Goal: Task Accomplishment & Management: Manage account settings

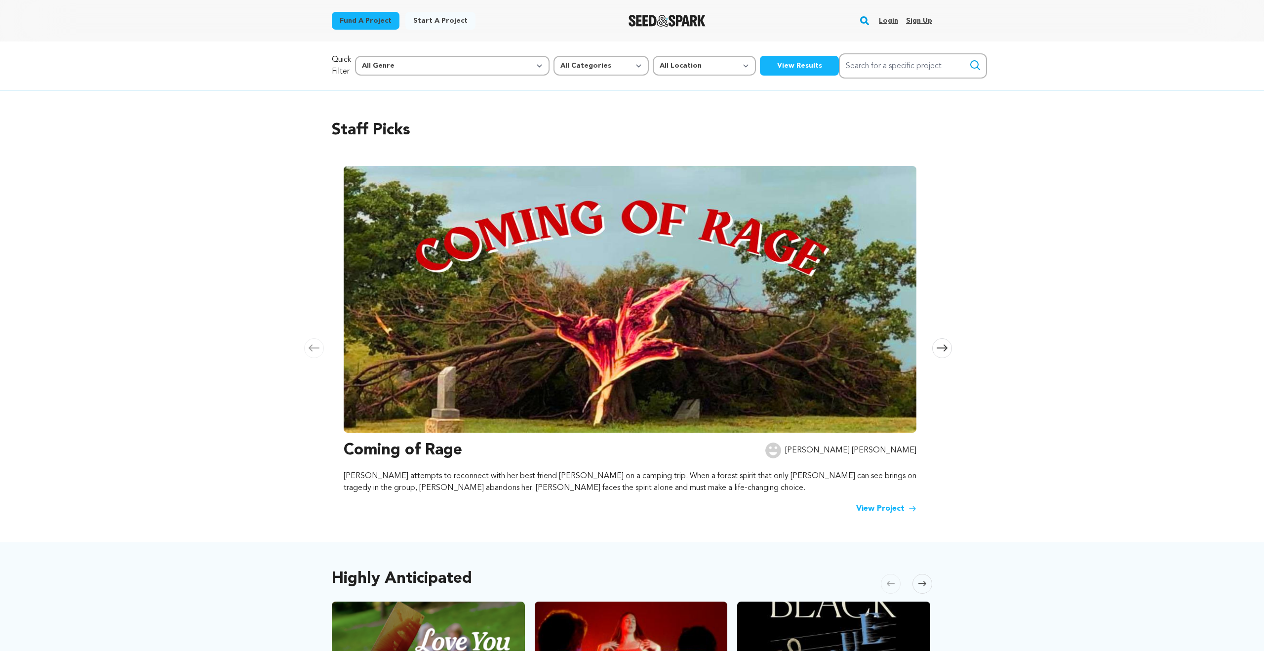
click at [888, 21] on link "Login" at bounding box center [888, 21] width 19 height 16
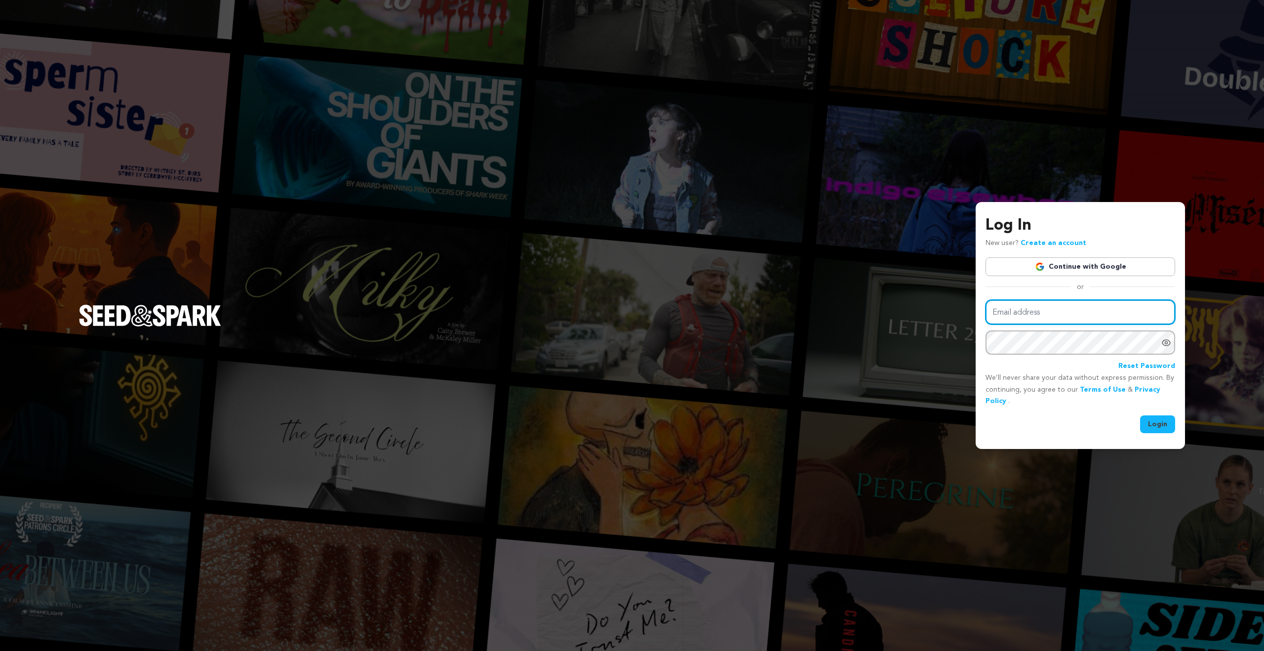
click at [1085, 312] on input "Email address" at bounding box center [1081, 312] width 190 height 25
click at [1088, 261] on link "Continue with Google" at bounding box center [1081, 266] width 190 height 19
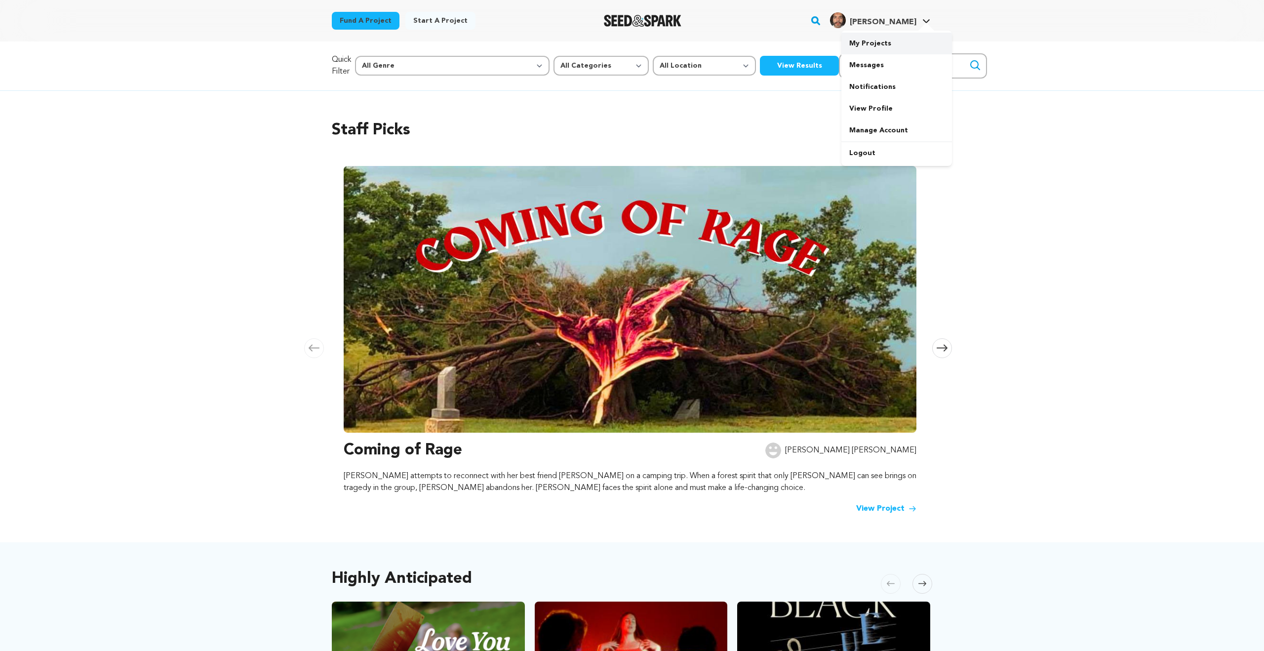
click at [900, 46] on link "My Projects" at bounding box center [896, 44] width 111 height 22
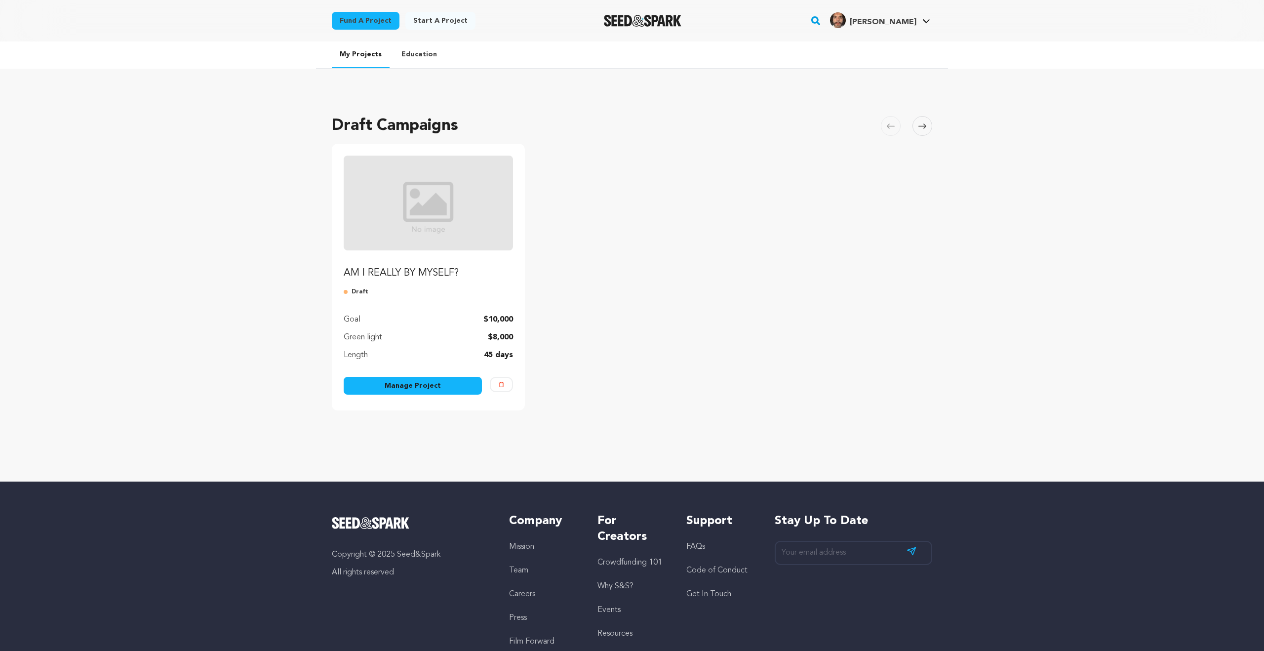
click at [415, 271] on p "AM I REALLY BY MYSELF?" at bounding box center [428, 273] width 169 height 14
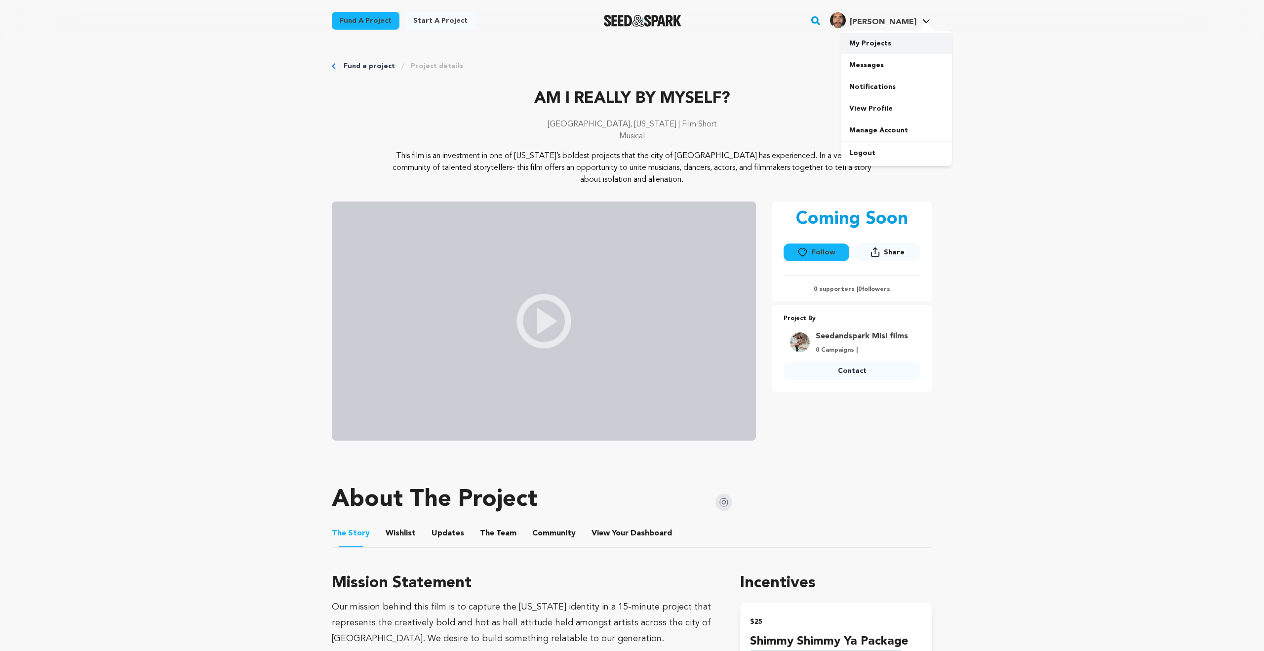
click at [883, 43] on link "My Projects" at bounding box center [896, 44] width 111 height 22
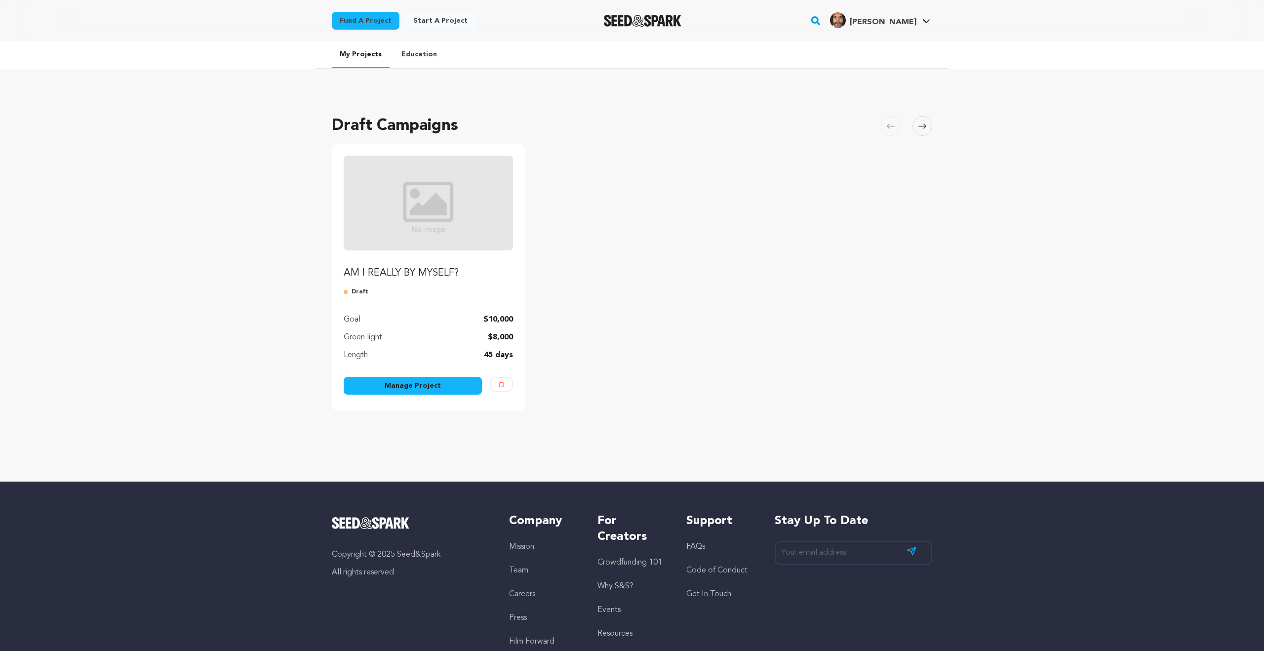
click at [464, 387] on link "Manage Project" at bounding box center [413, 386] width 138 height 18
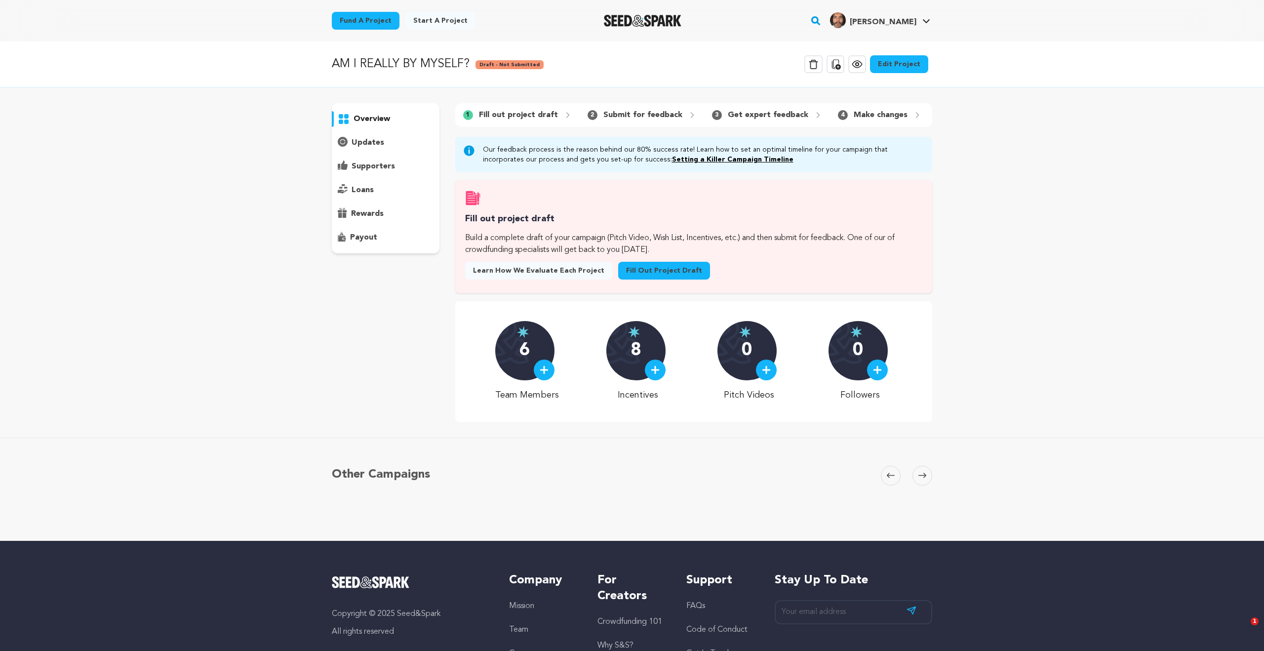
click at [361, 146] on p "updates" at bounding box center [368, 143] width 33 height 12
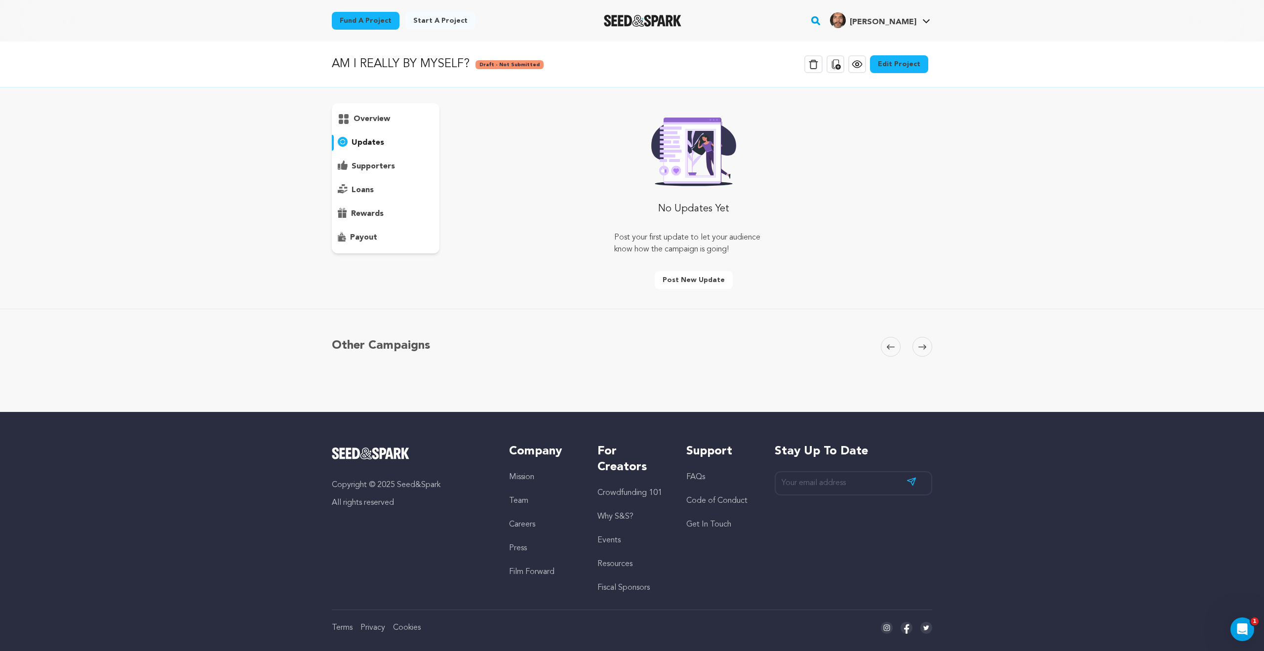
click at [373, 167] on p "supporters" at bounding box center [373, 166] width 43 height 12
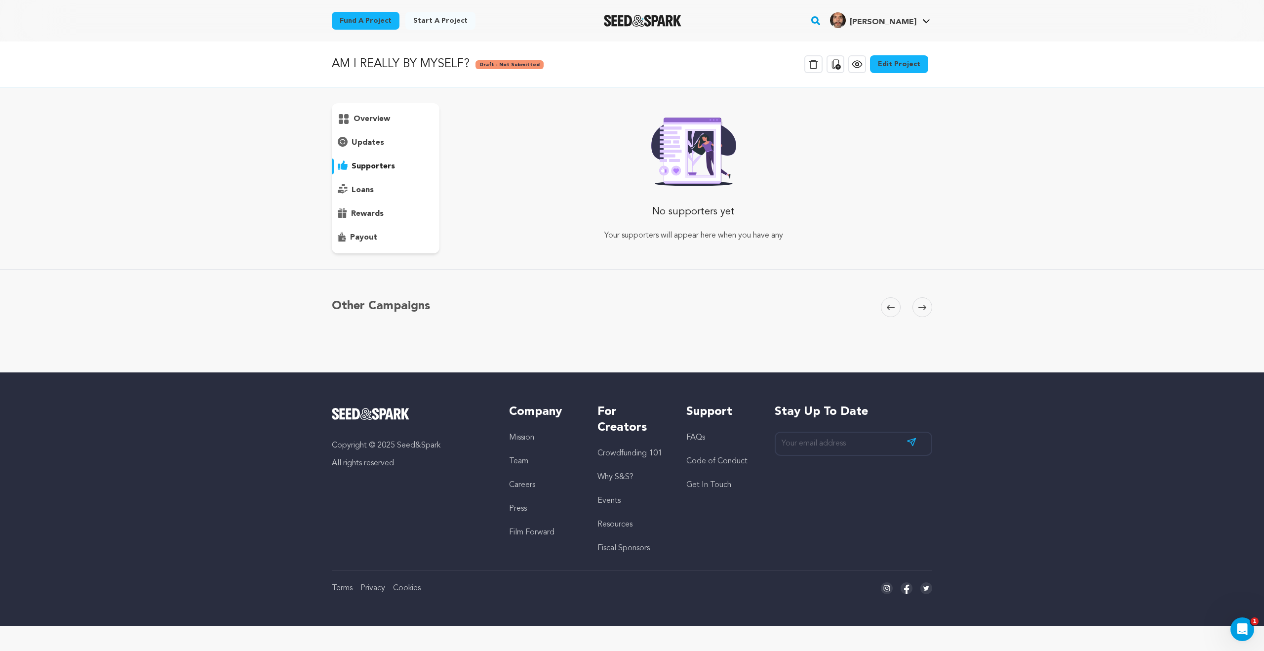
click at [375, 187] on div "loans" at bounding box center [386, 190] width 108 height 16
click at [381, 211] on p "rewards" at bounding box center [367, 214] width 33 height 12
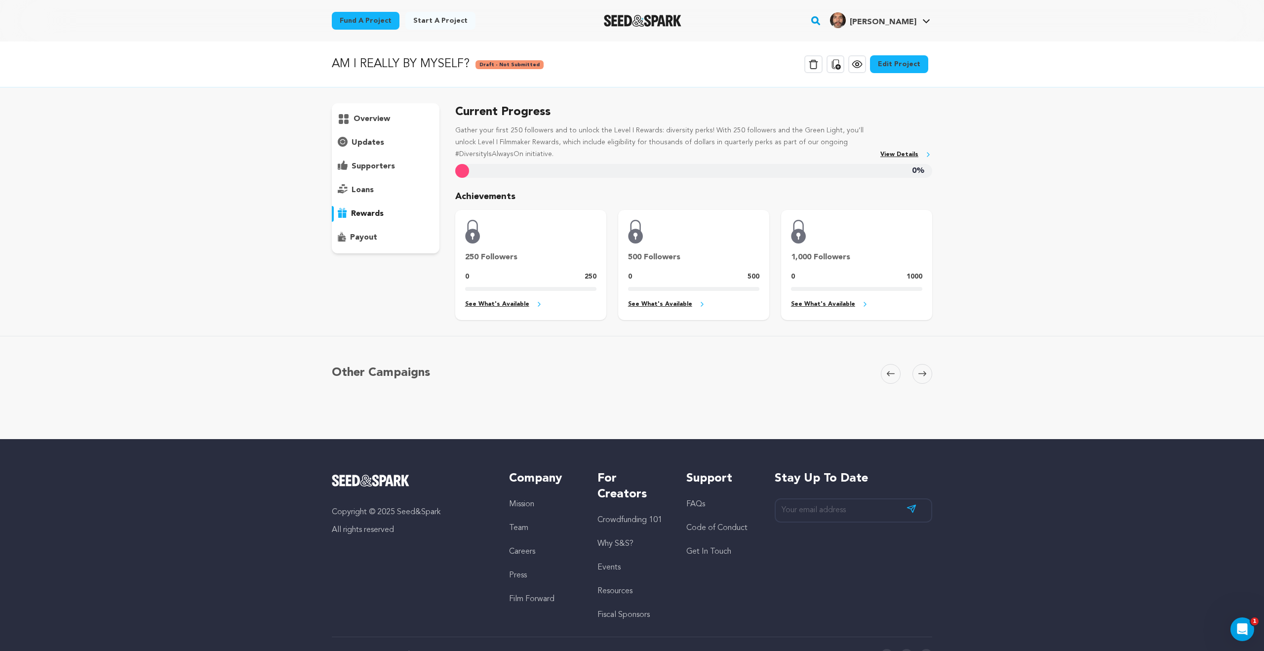
click at [378, 240] on div "payout" at bounding box center [386, 238] width 108 height 16
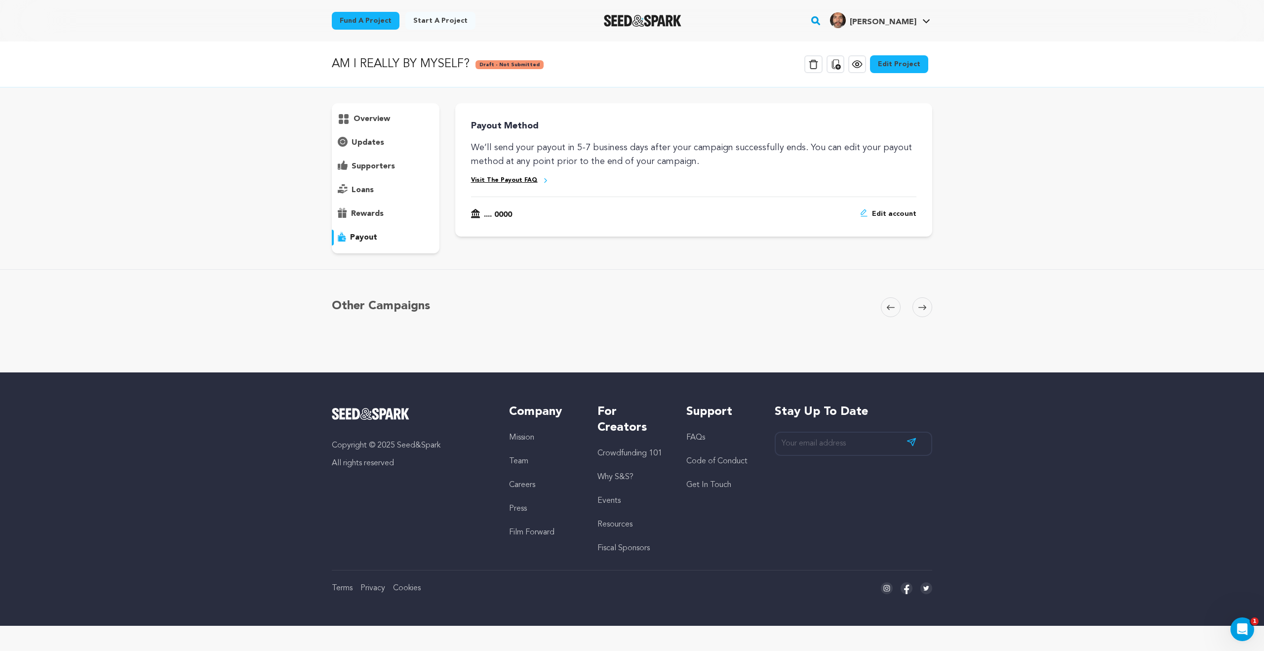
click at [921, 63] on link "Edit Project" at bounding box center [899, 64] width 58 height 18
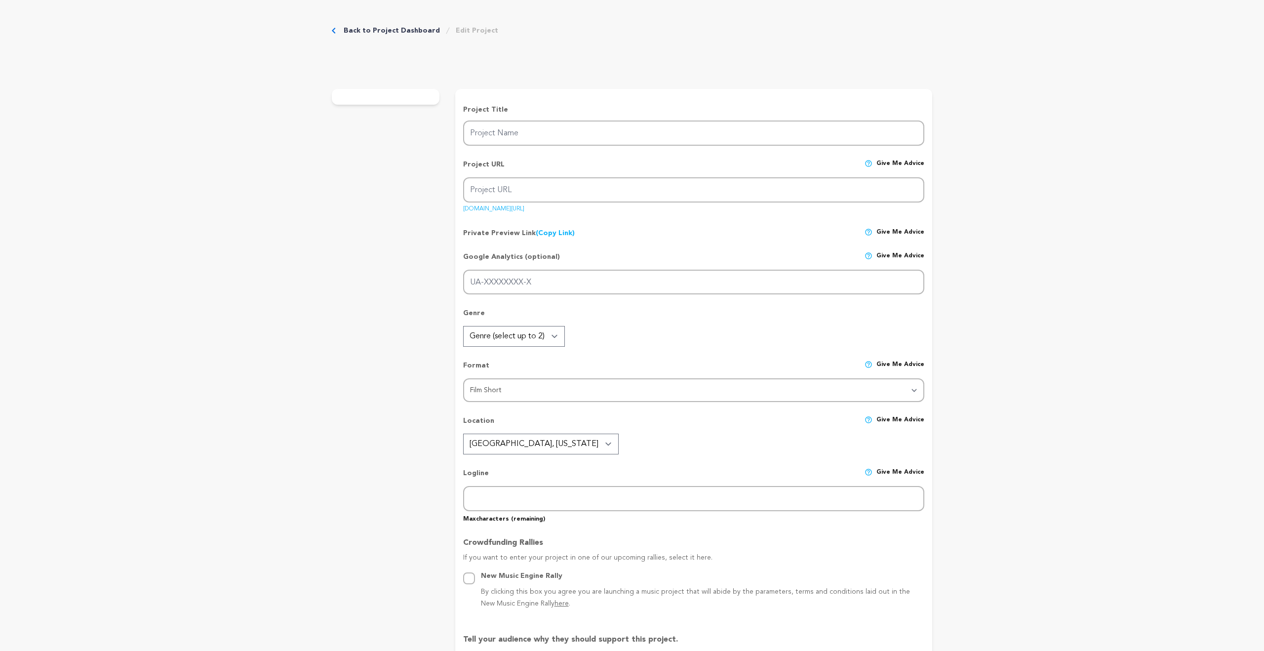
type input "AM I REALLY BY MYSELF?"
type input "am-i-really-by-myself"
type textarea "This film is an investment in one of [US_STATE]’s boldest projects that the cit…"
type textarea "Our mission behind this film is to capture the [US_STATE] identity in a 15-minu…"
radio input "true"
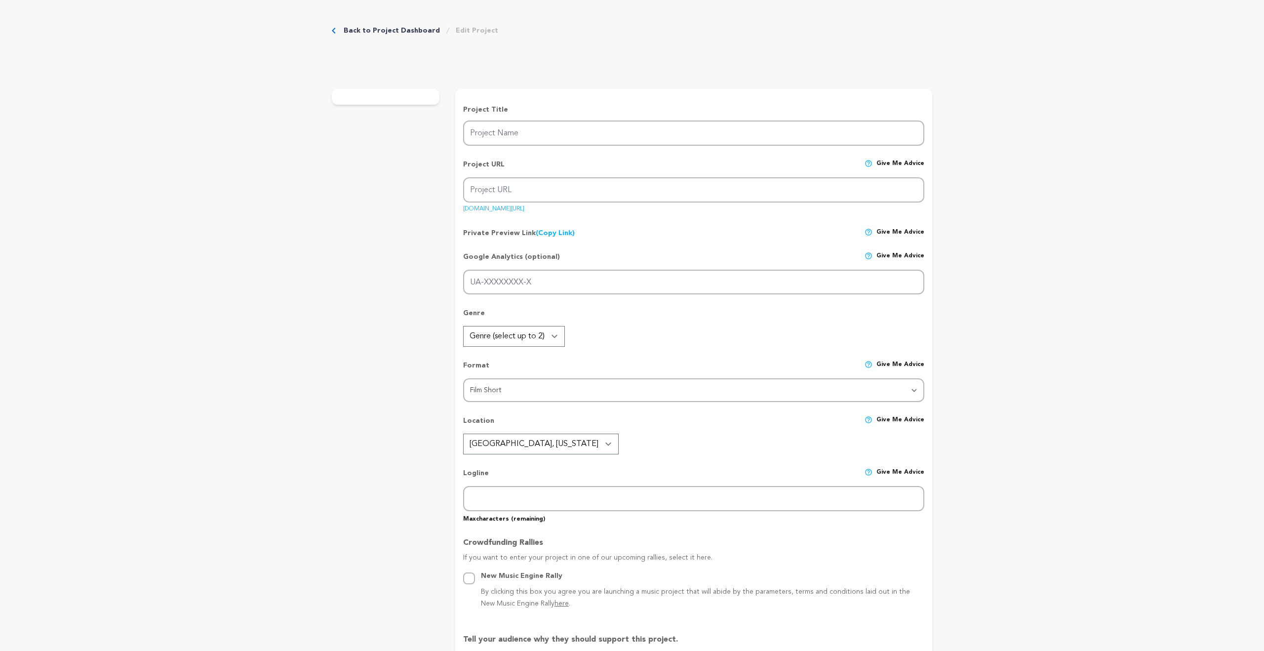
radio input "true"
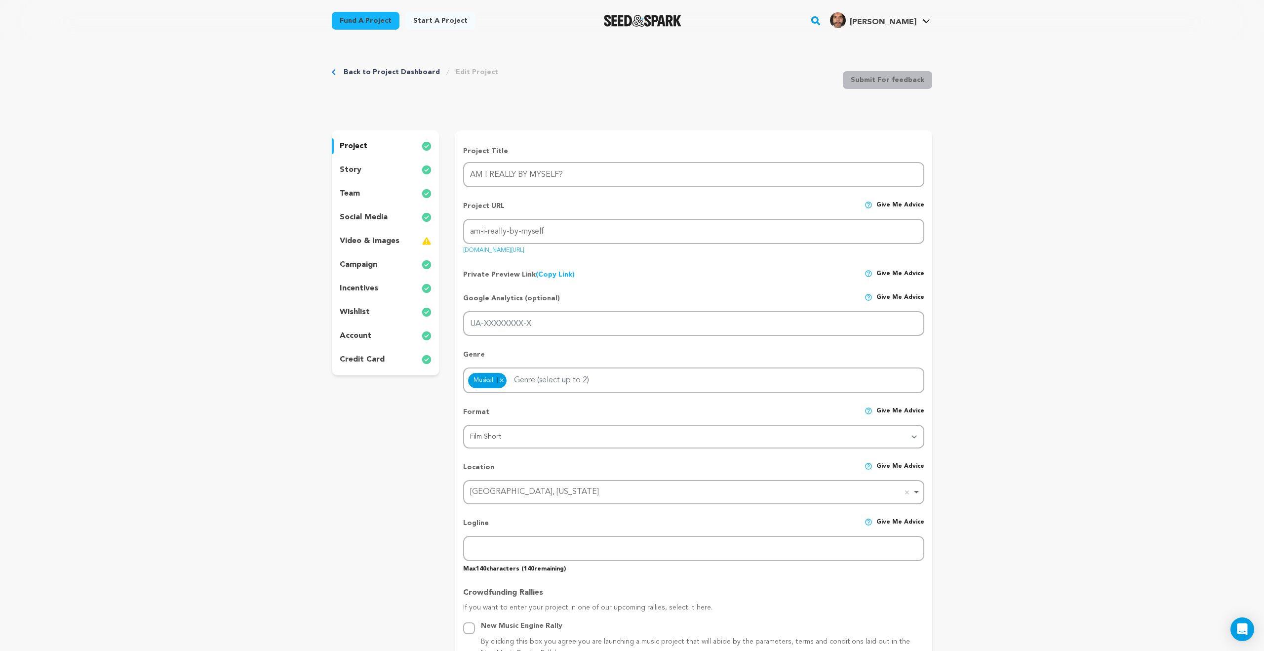
click at [364, 236] on p "video & images" at bounding box center [370, 241] width 60 height 12
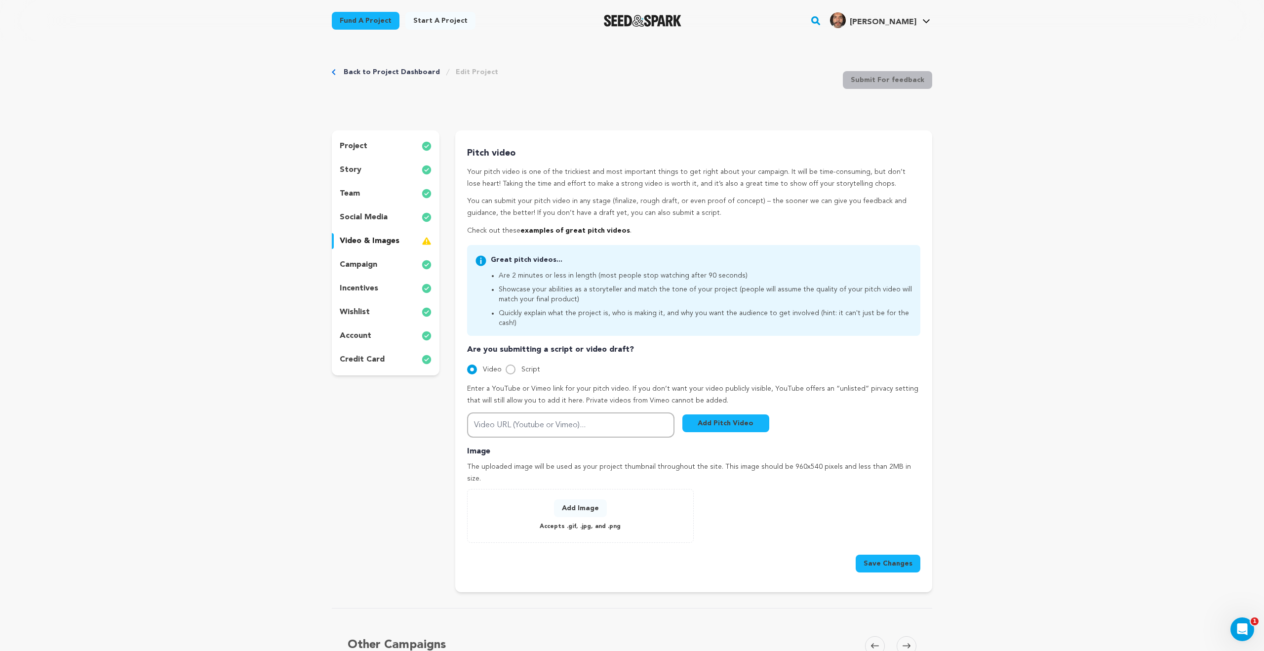
click at [561, 227] on link "examples of great pitch videos" at bounding box center [575, 230] width 110 height 7
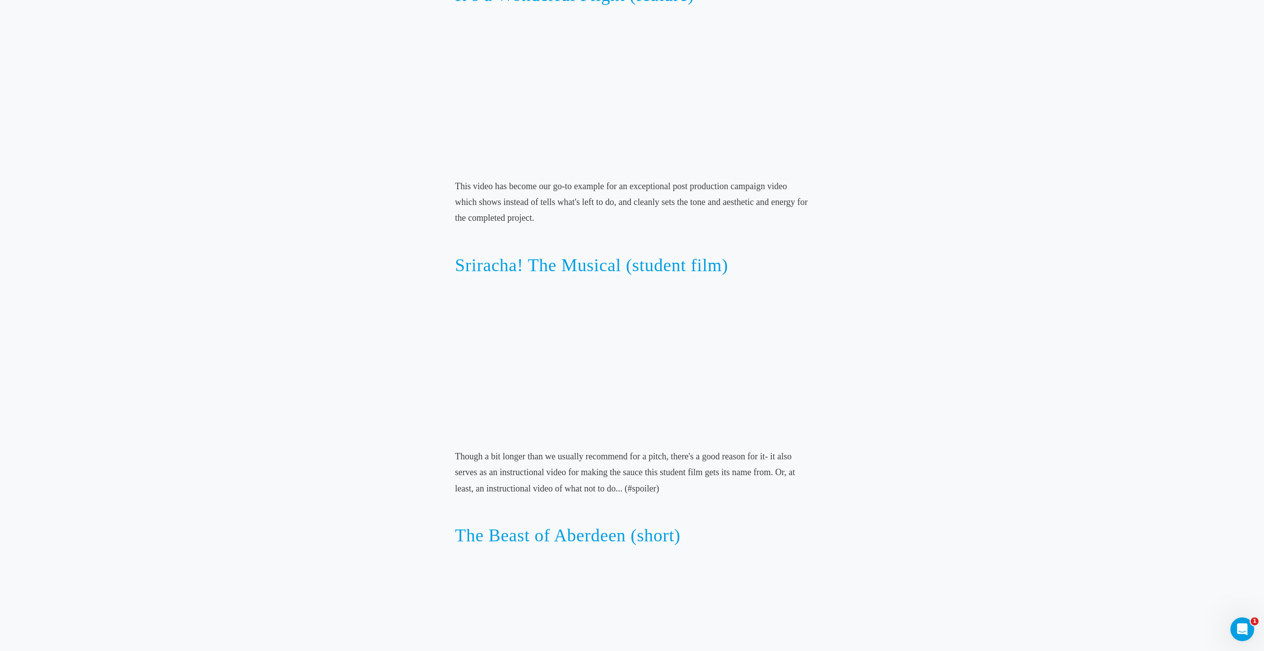
scroll to position [866, 0]
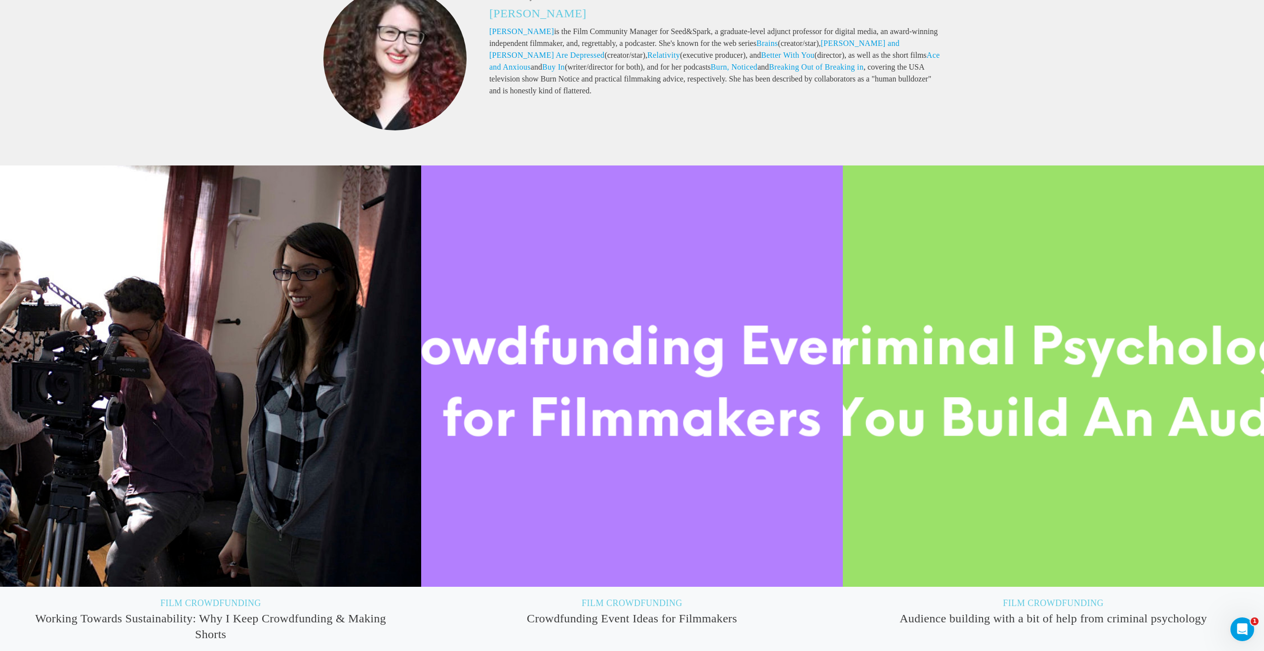
scroll to position [4875, 0]
